Goal: Information Seeking & Learning: Compare options

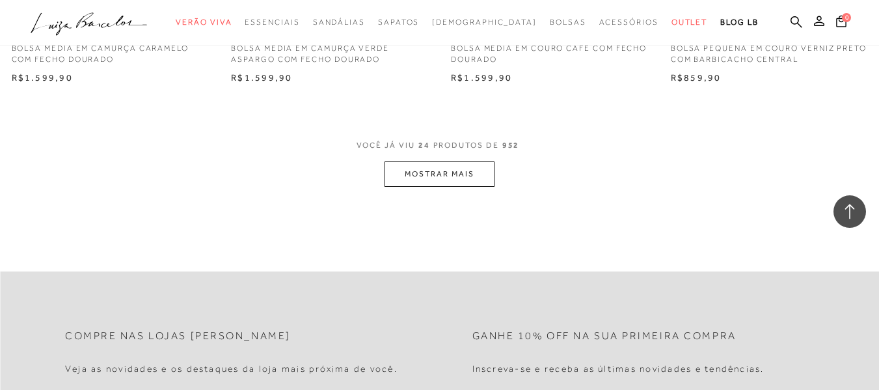
scroll to position [2467, 0]
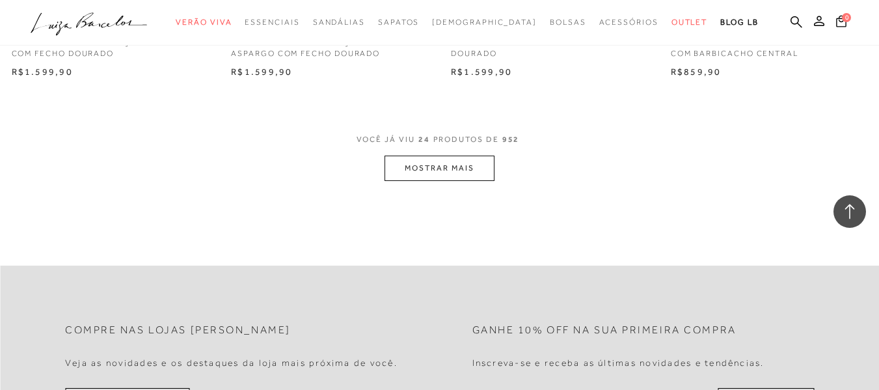
click at [486, 163] on button "MOSTRAR MAIS" at bounding box center [439, 168] width 109 height 25
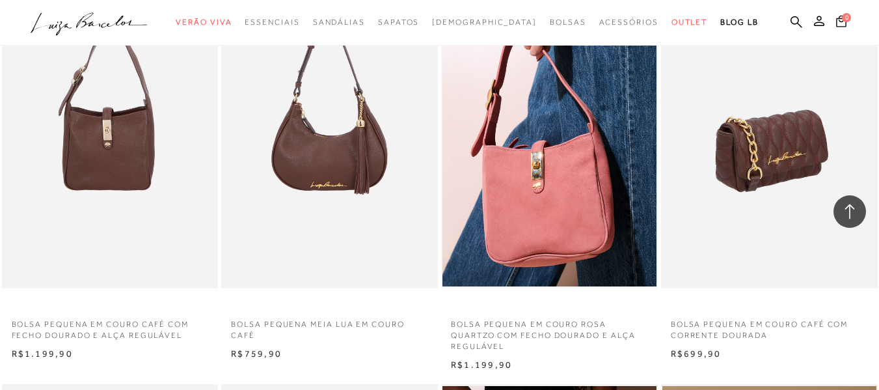
scroll to position [2598, 0]
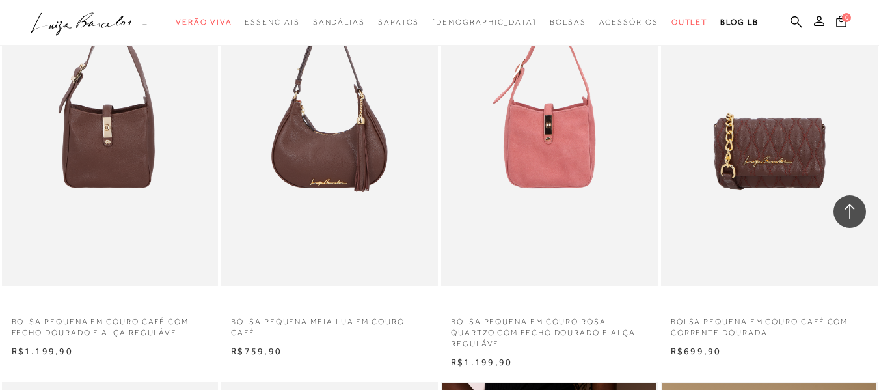
click at [560, 181] on img at bounding box center [549, 123] width 215 height 325
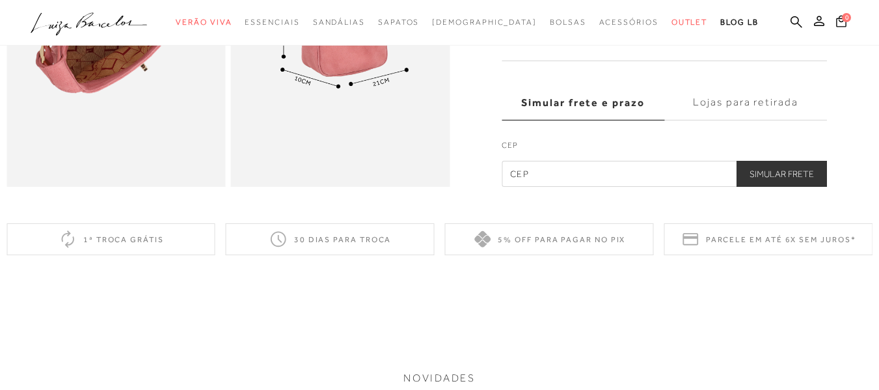
scroll to position [856, 0]
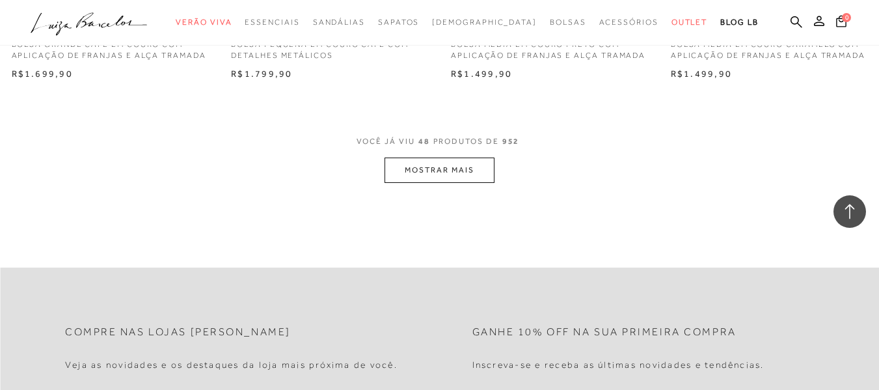
scroll to position [4966, 0]
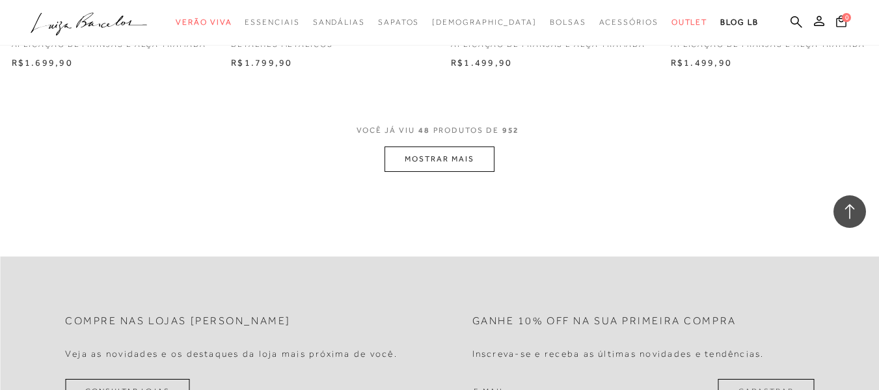
click at [486, 160] on button "MOSTRAR MAIS" at bounding box center [439, 158] width 109 height 25
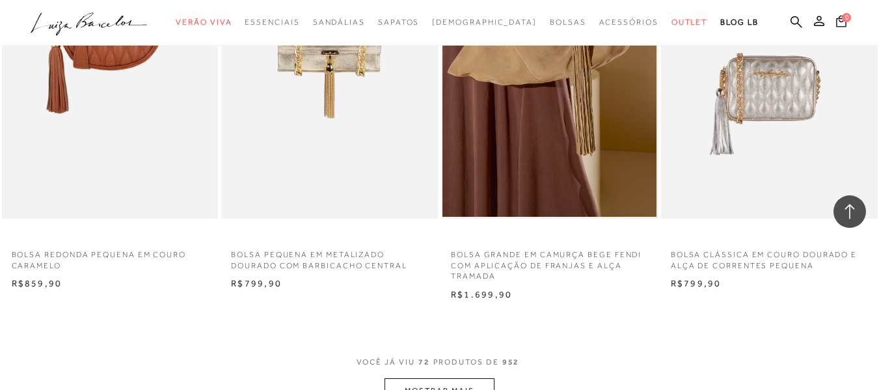
scroll to position [7334, 0]
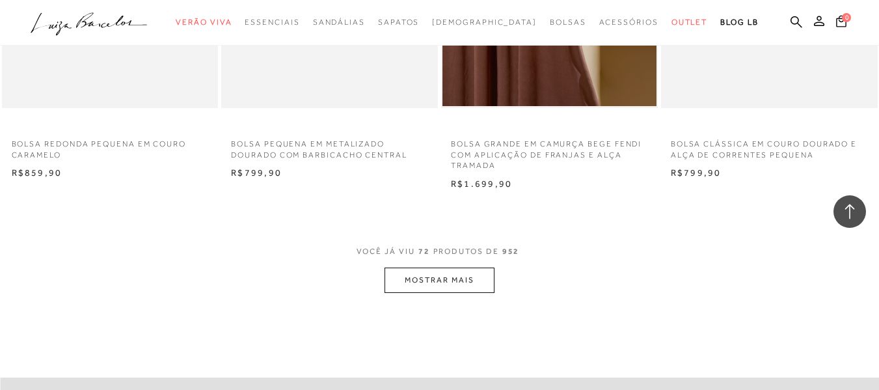
click at [403, 292] on button "MOSTRAR MAIS" at bounding box center [439, 279] width 109 height 25
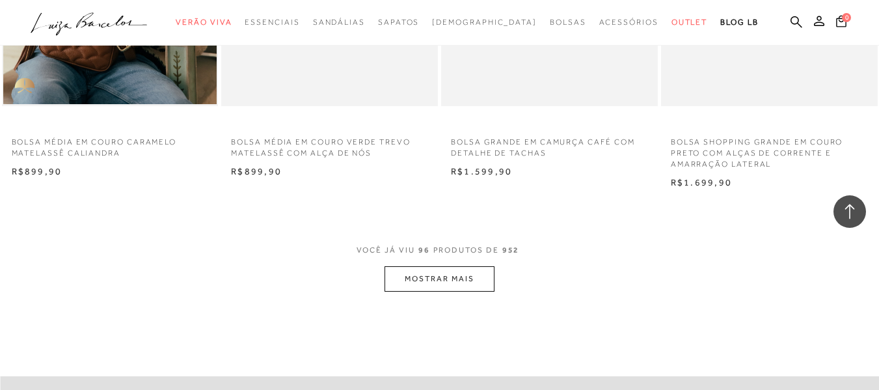
scroll to position [9807, 0]
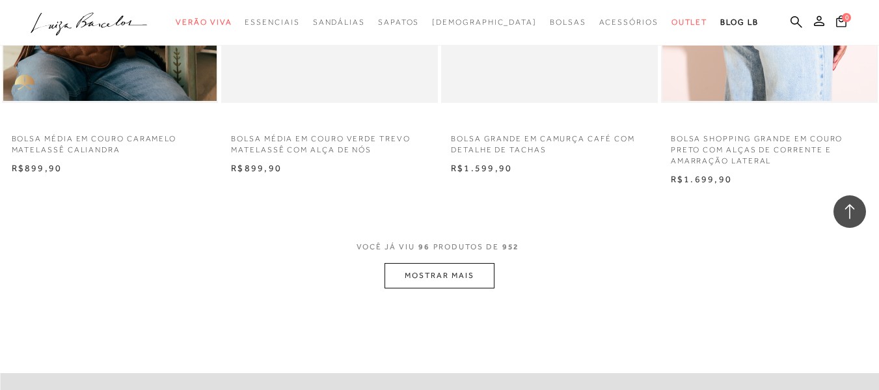
click at [446, 288] on button "MOSTRAR MAIS" at bounding box center [439, 275] width 109 height 25
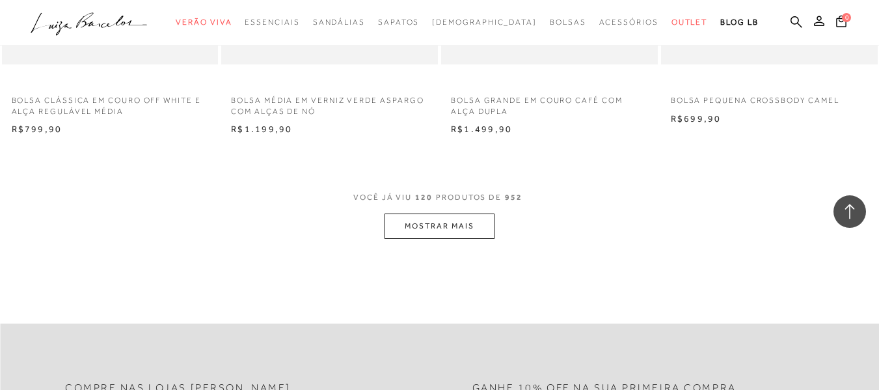
scroll to position [12358, 0]
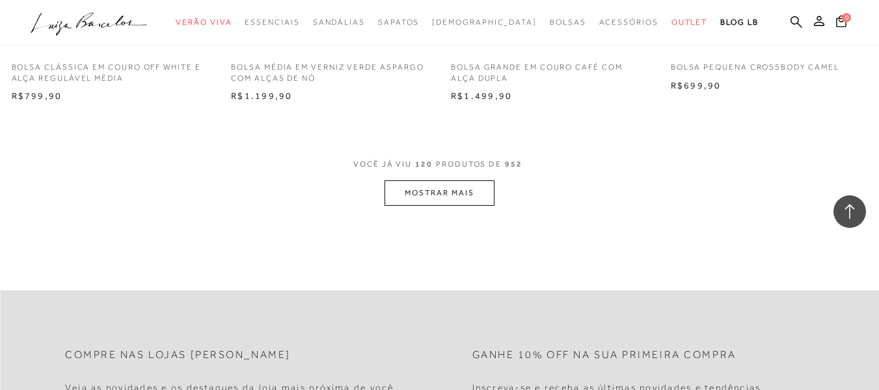
click at [466, 206] on button "MOSTRAR MAIS" at bounding box center [439, 192] width 109 height 25
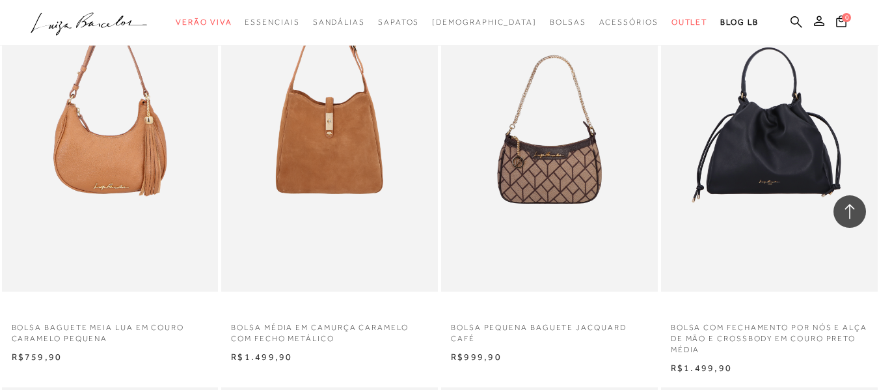
scroll to position [12930, 0]
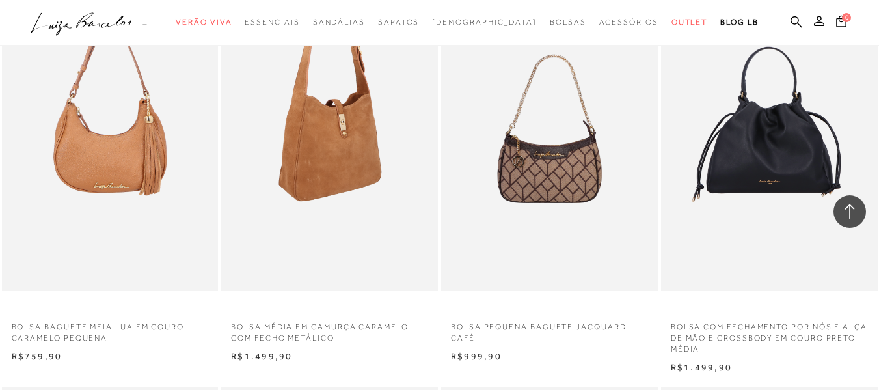
click at [328, 230] on img at bounding box center [330, 128] width 215 height 325
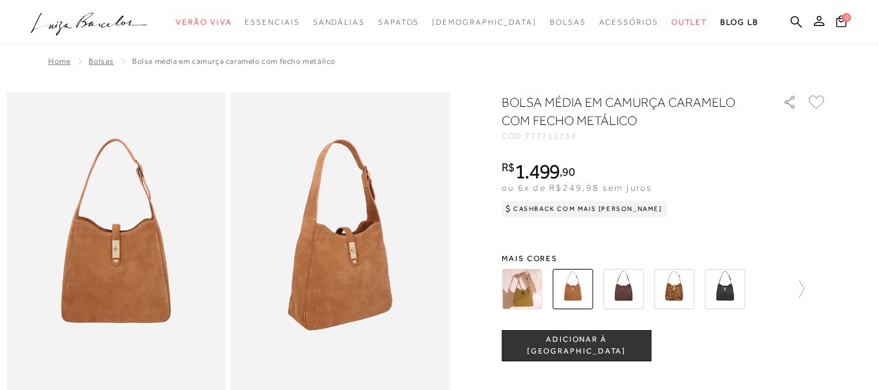
click at [634, 294] on img at bounding box center [623, 289] width 40 height 40
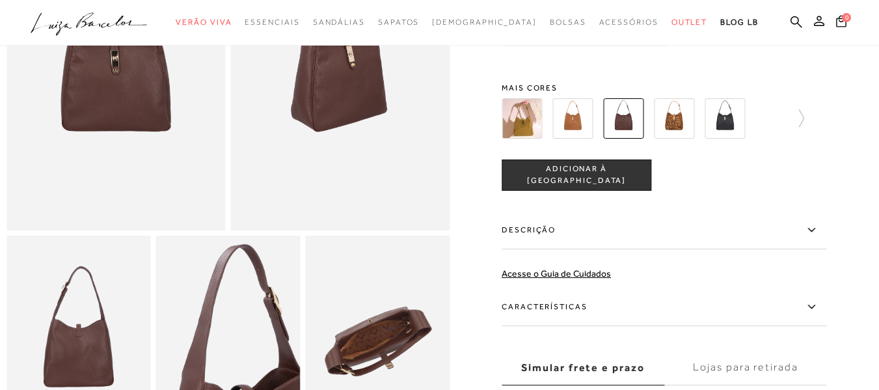
scroll to position [180, 0]
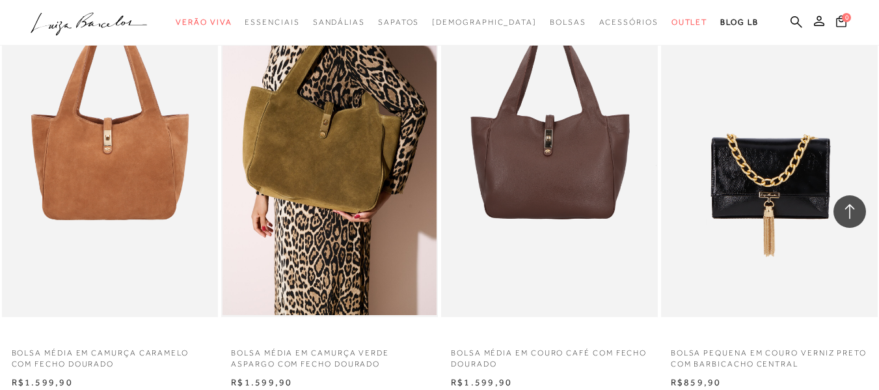
scroll to position [2160, 0]
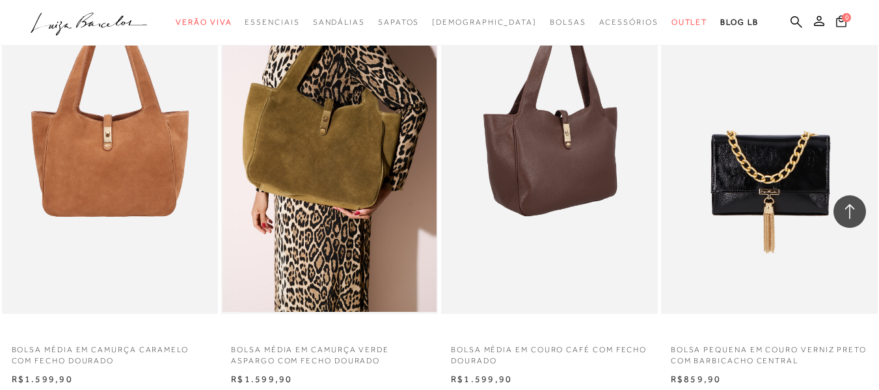
click at [543, 180] on img at bounding box center [549, 151] width 215 height 325
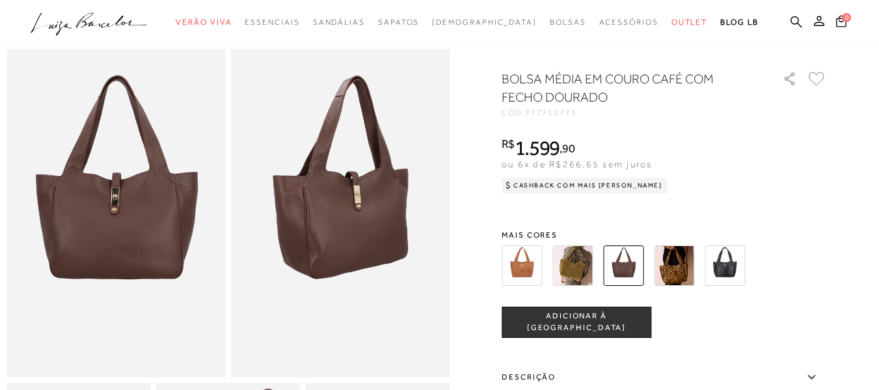
scroll to position [36, 0]
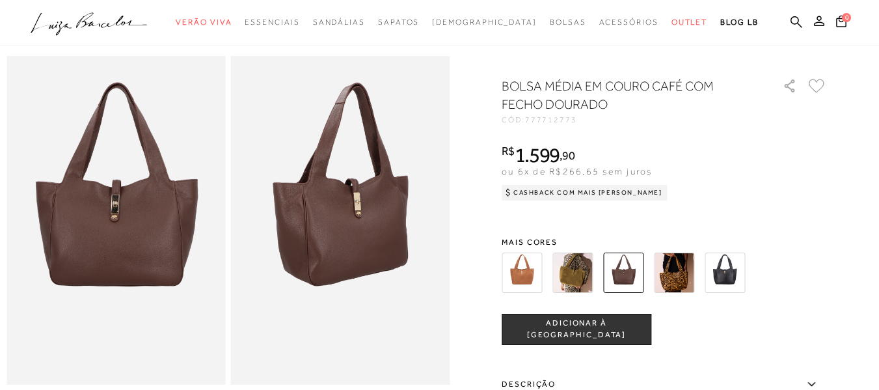
click at [526, 286] on img at bounding box center [522, 272] width 40 height 40
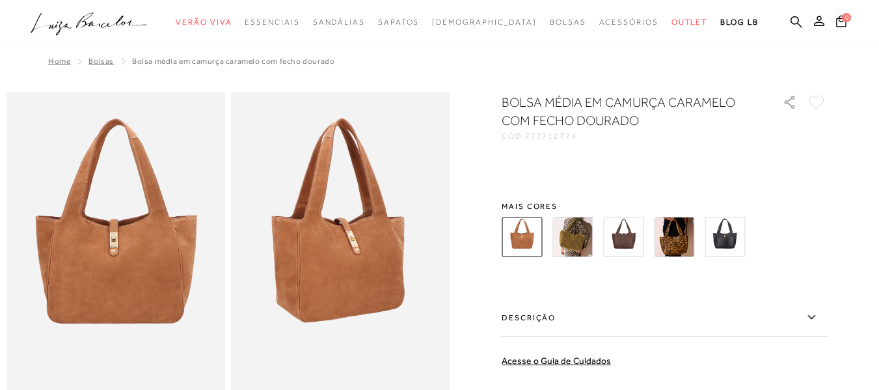
click at [526, 286] on div "BOLSA MÉDIA EM CAMURÇA CARAMELO COM FECHO DOURADO CÓD: 777712774 × É necessário…" at bounding box center [664, 316] width 325 height 446
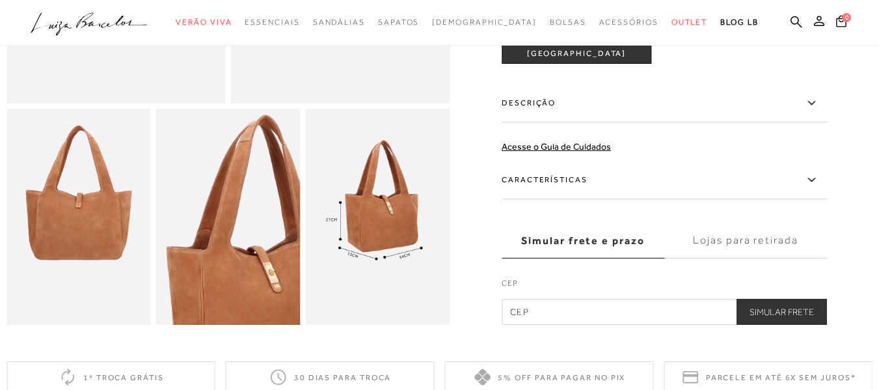
scroll to position [321, 0]
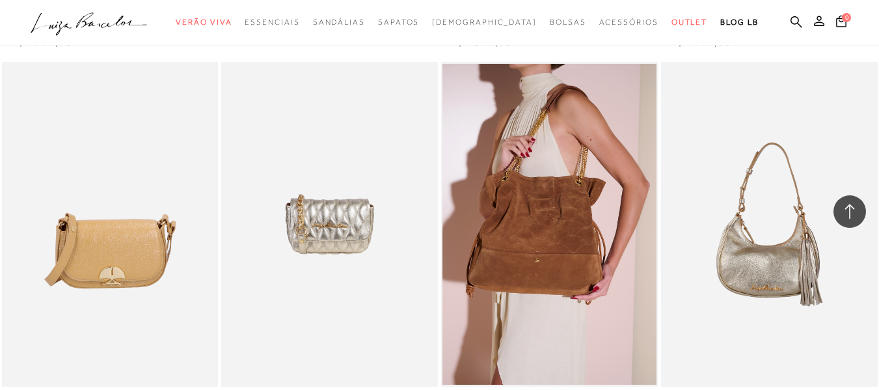
scroll to position [6254, 0]
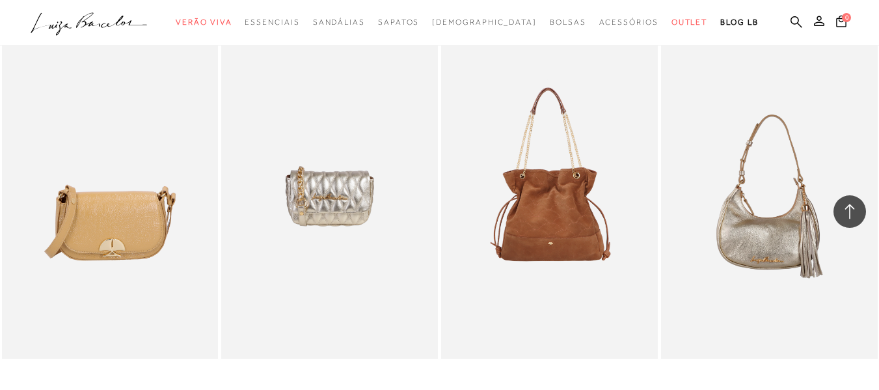
click at [565, 214] on img at bounding box center [549, 196] width 215 height 325
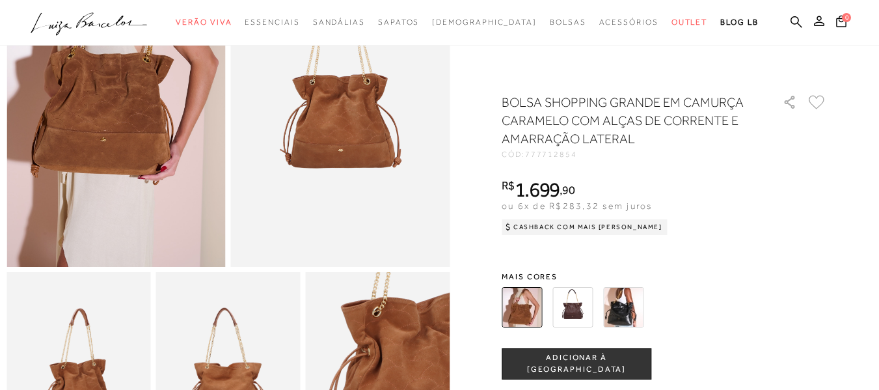
scroll to position [146, 0]
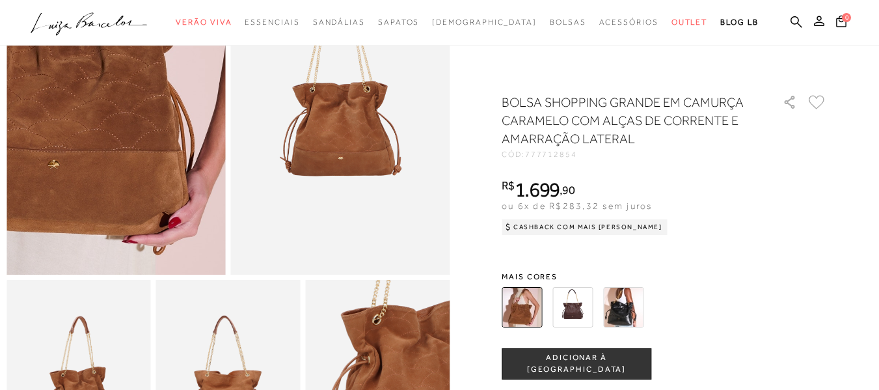
click at [152, 135] on img at bounding box center [79, 89] width 438 height 657
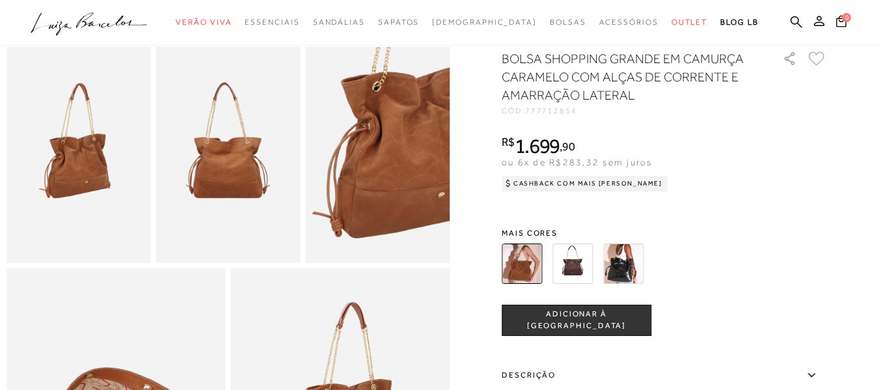
scroll to position [403, 0]
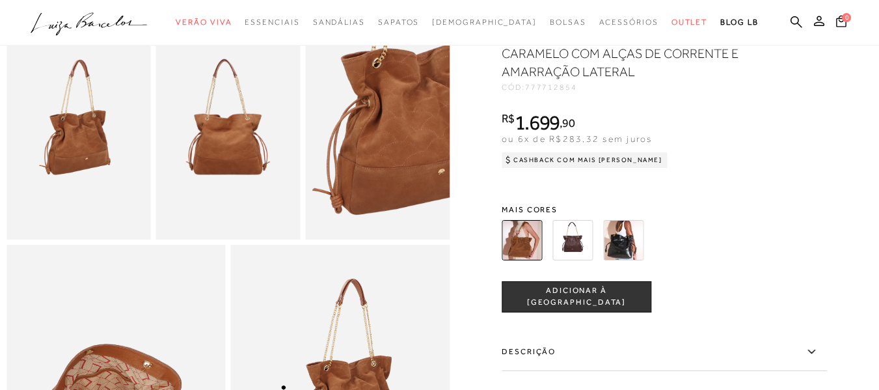
click at [588, 260] on img at bounding box center [572, 240] width 40 height 40
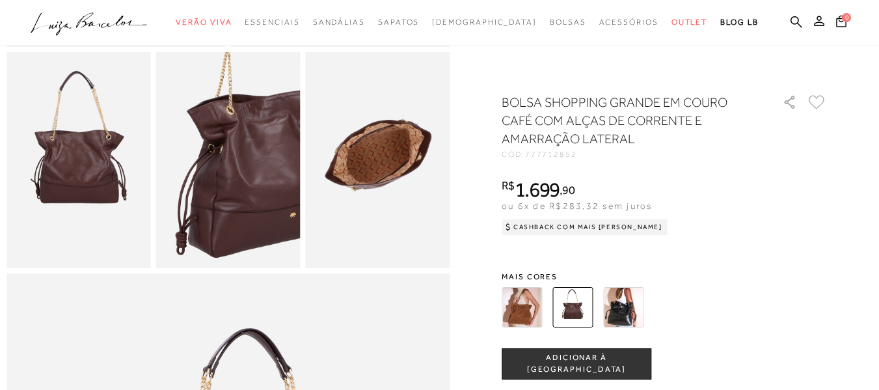
scroll to position [379, 0]
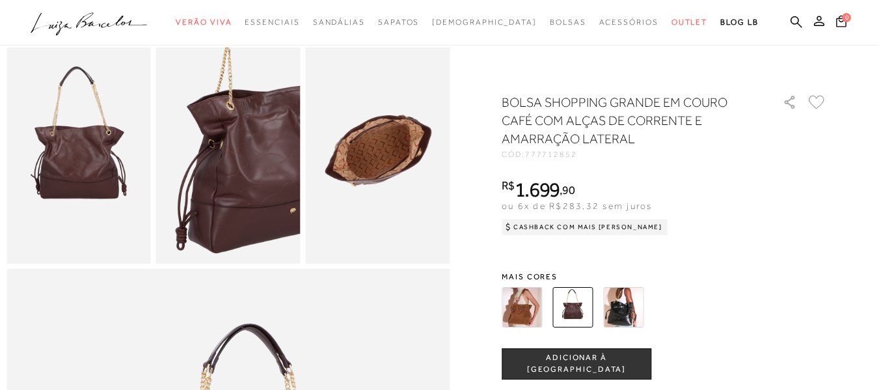
click at [526, 322] on img at bounding box center [522, 307] width 40 height 40
